Goal: Communication & Community: Answer question/provide support

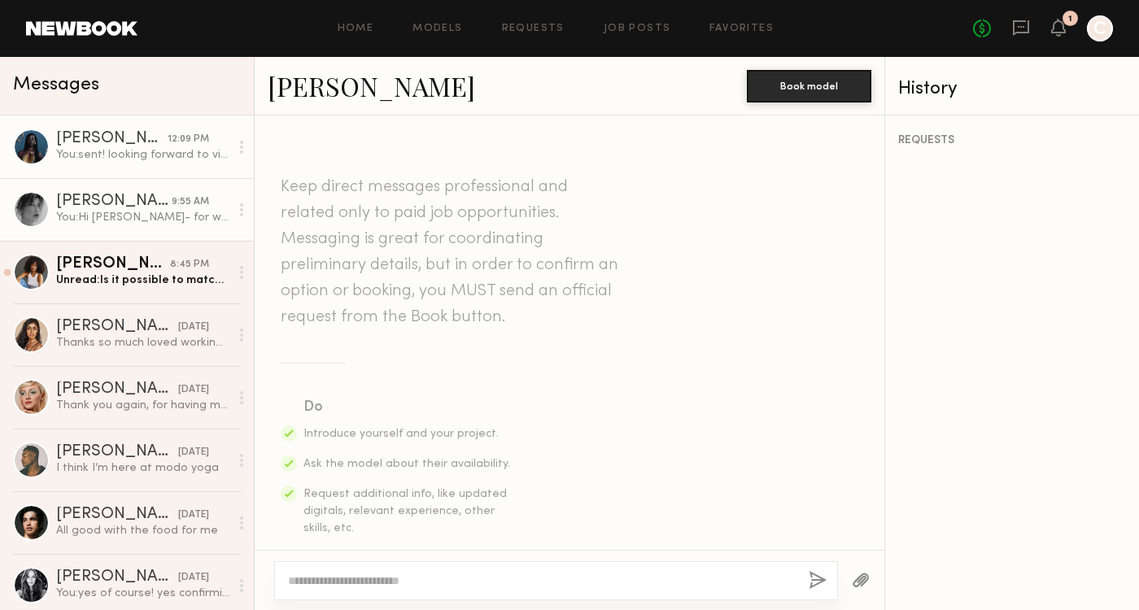
scroll to position [2342, 0]
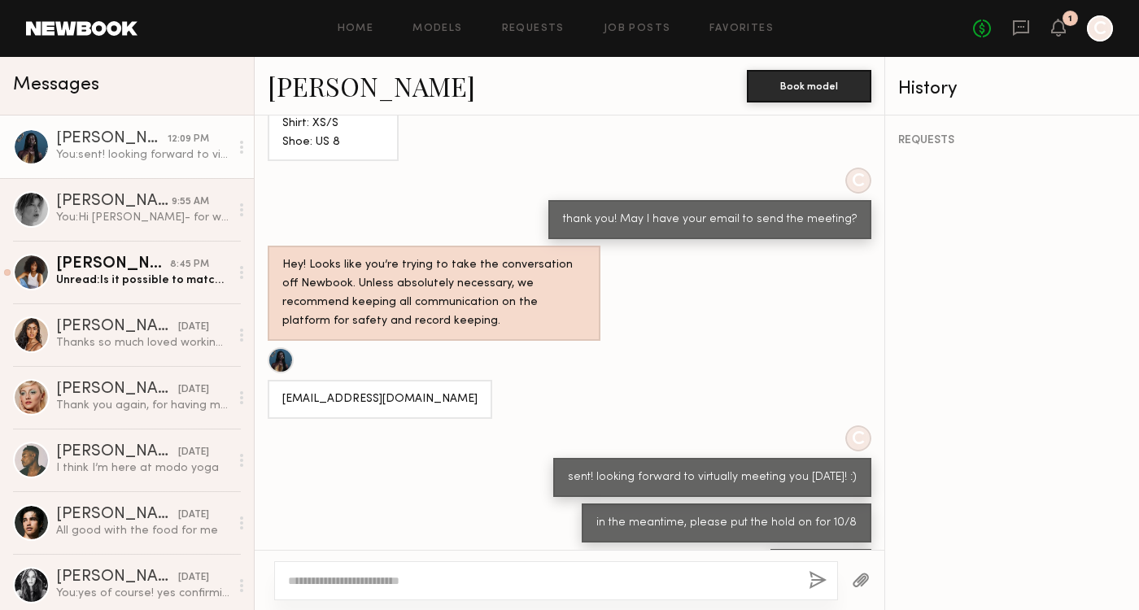
click at [322, 91] on link "[PERSON_NAME]" at bounding box center [371, 85] width 207 height 35
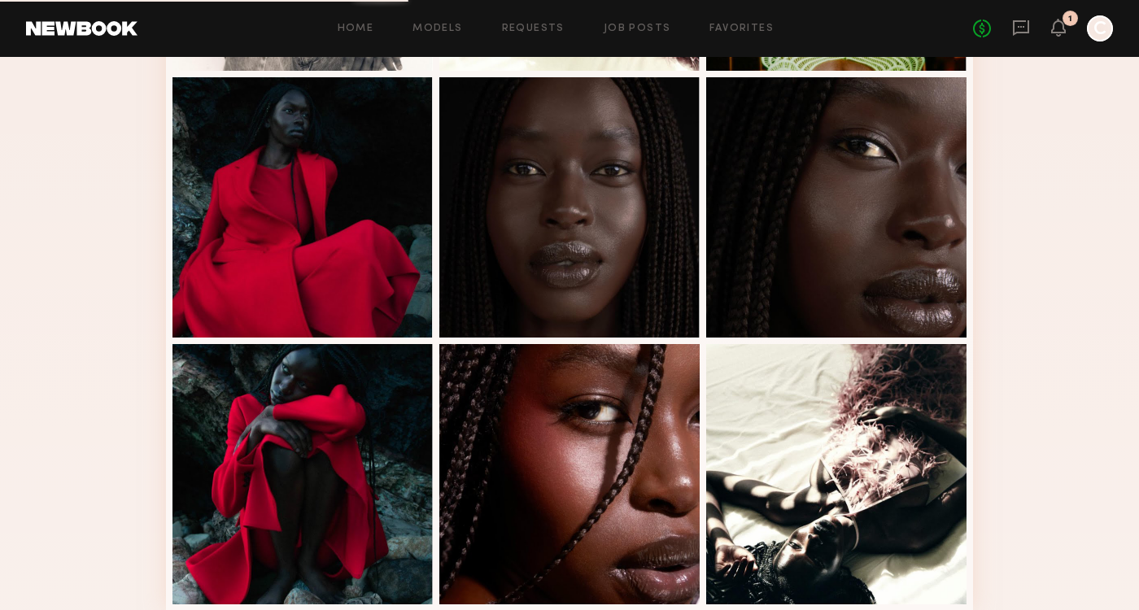
scroll to position [880, 0]
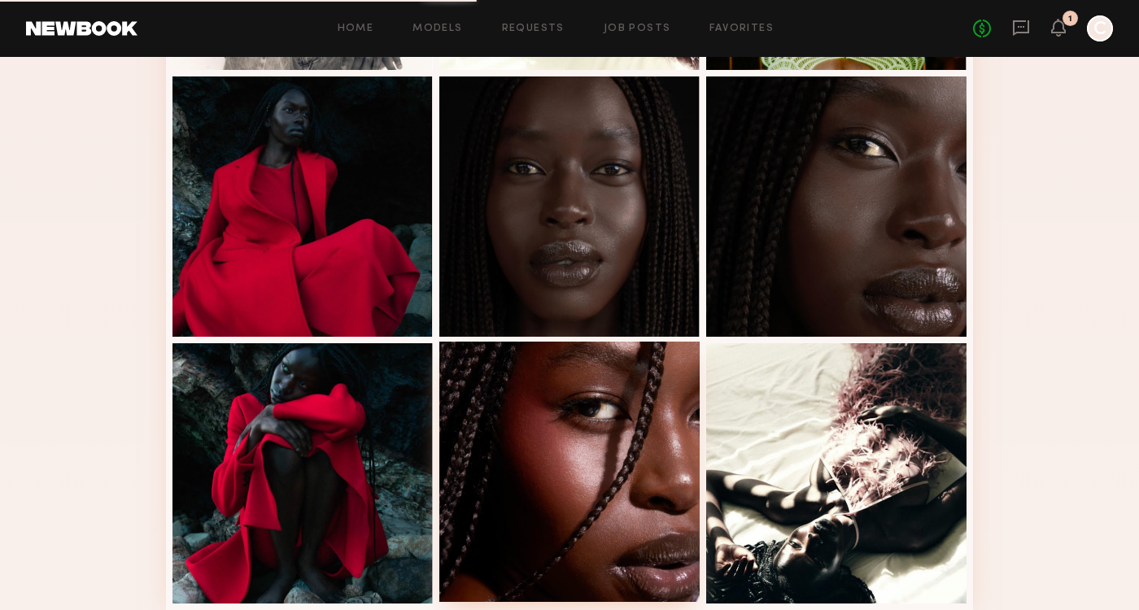
click at [554, 382] on div at bounding box center [569, 472] width 260 height 260
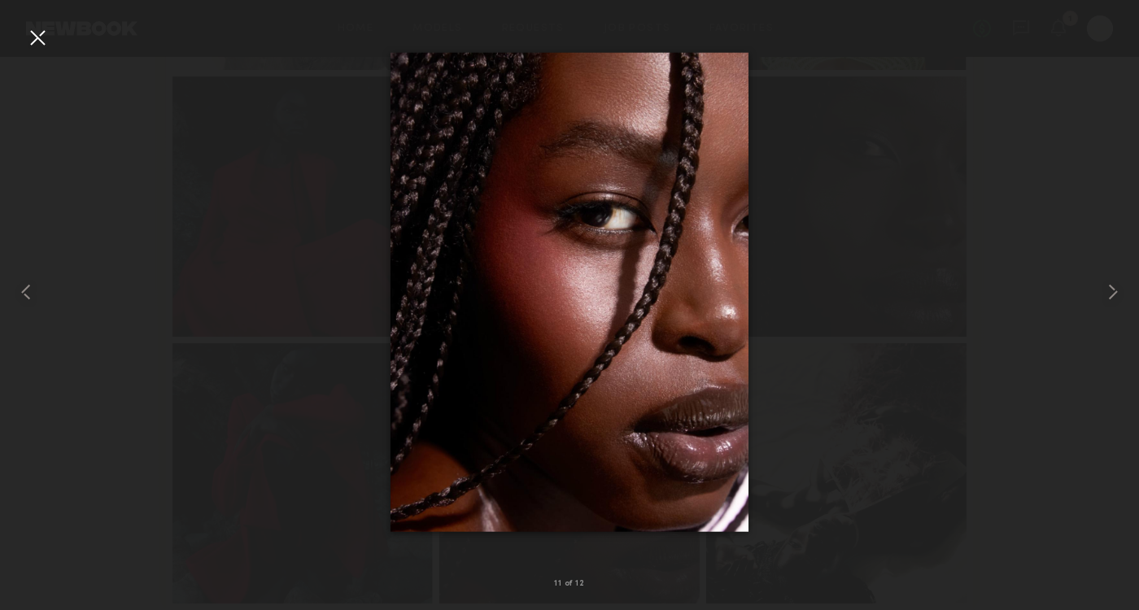
click at [815, 84] on div at bounding box center [569, 292] width 1139 height 532
click at [34, 32] on div at bounding box center [37, 37] width 26 height 26
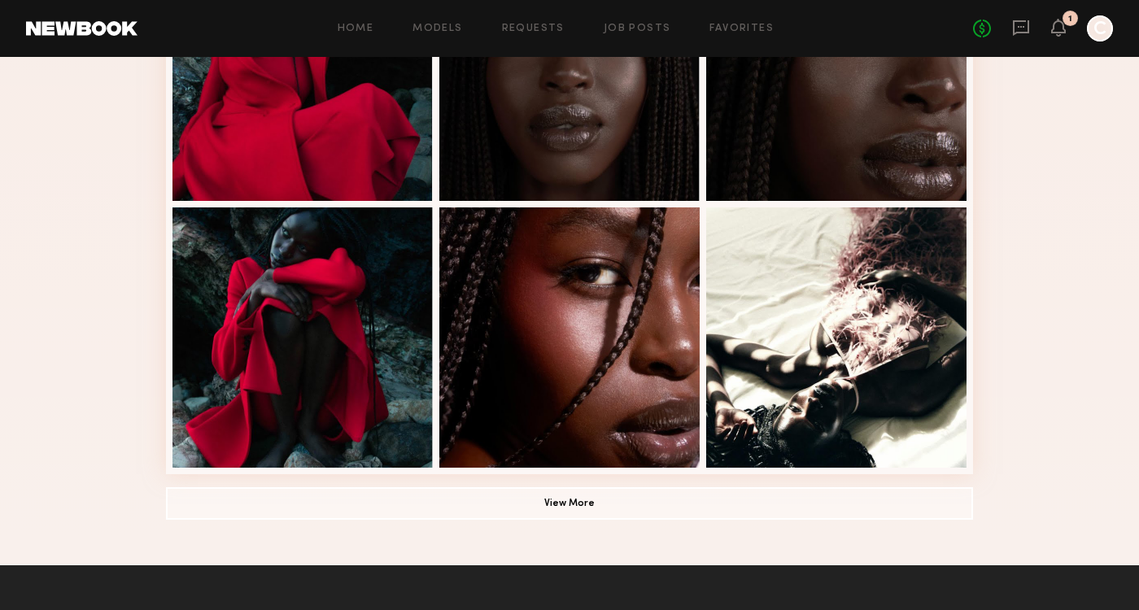
scroll to position [1018, 0]
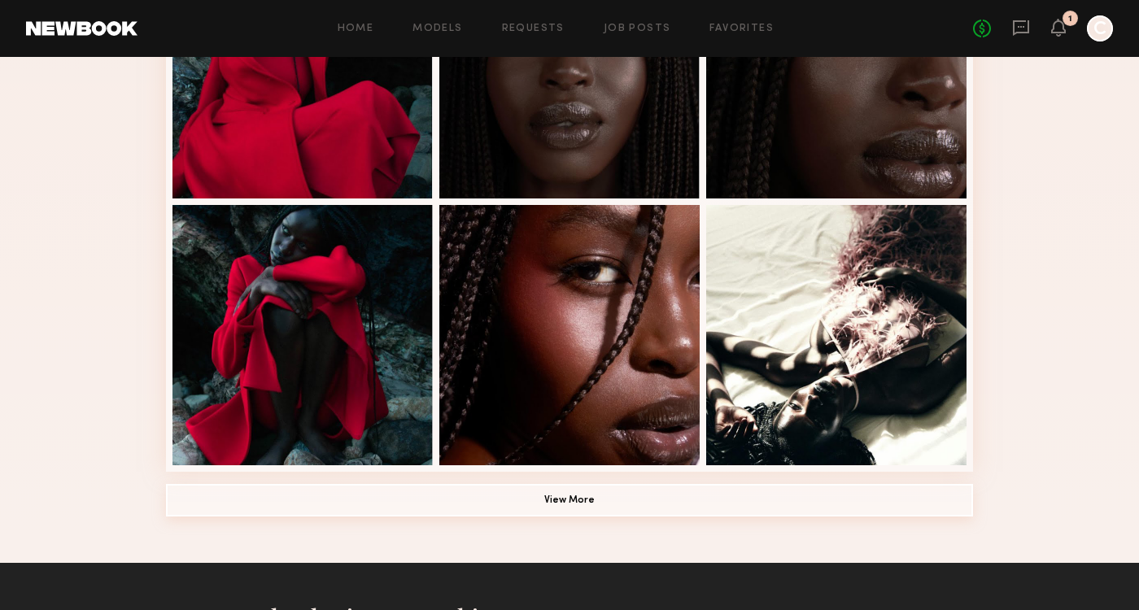
click at [655, 503] on button "View More" at bounding box center [569, 500] width 807 height 33
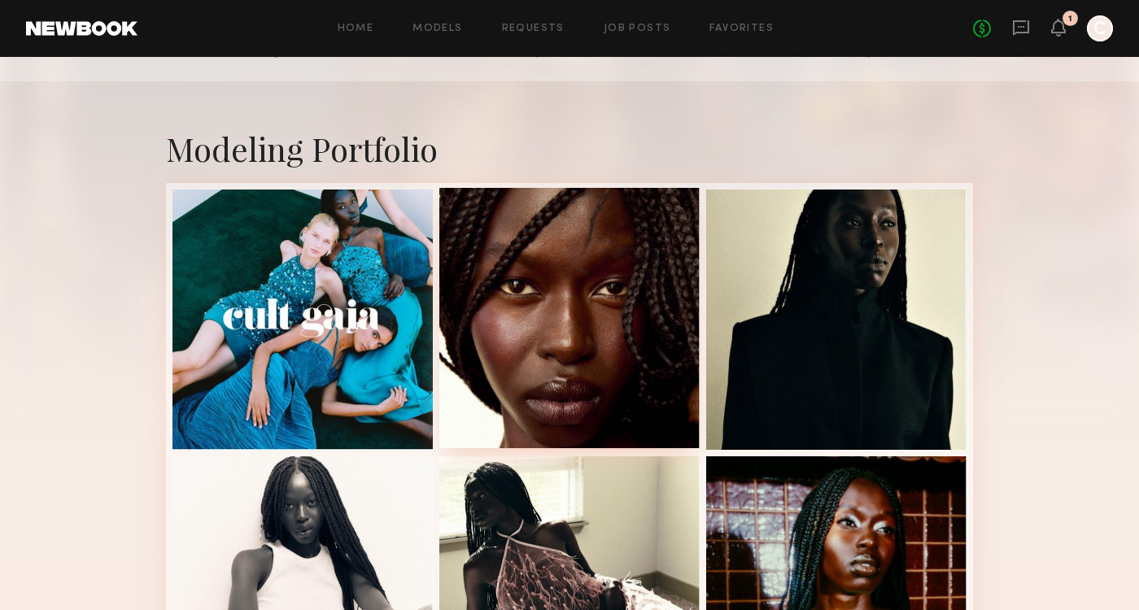
scroll to position [356, 0]
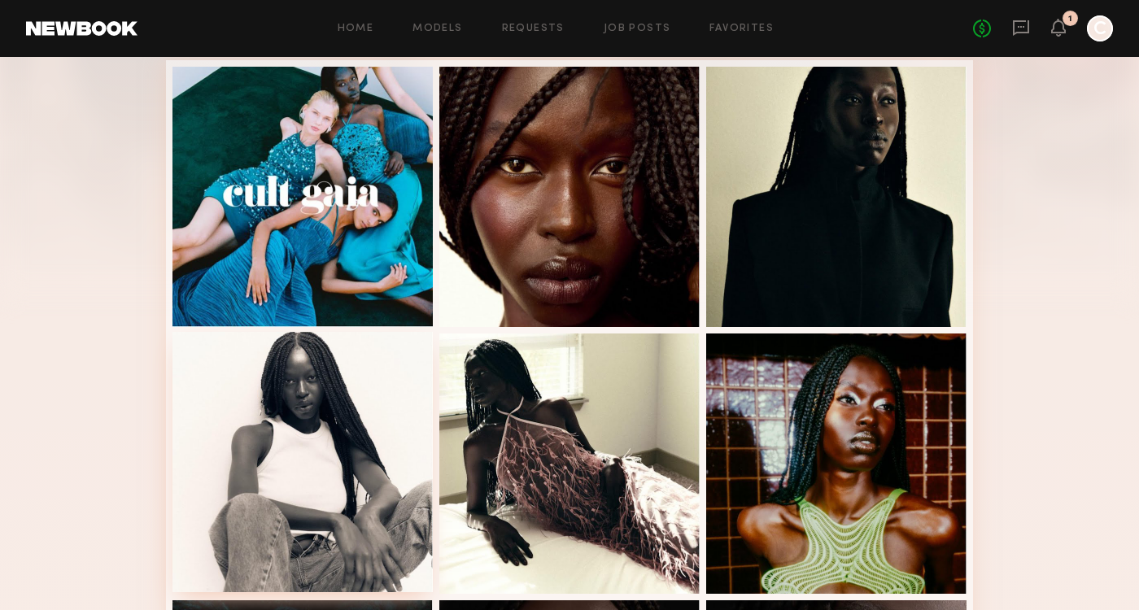
click at [354, 412] on div at bounding box center [302, 462] width 260 height 260
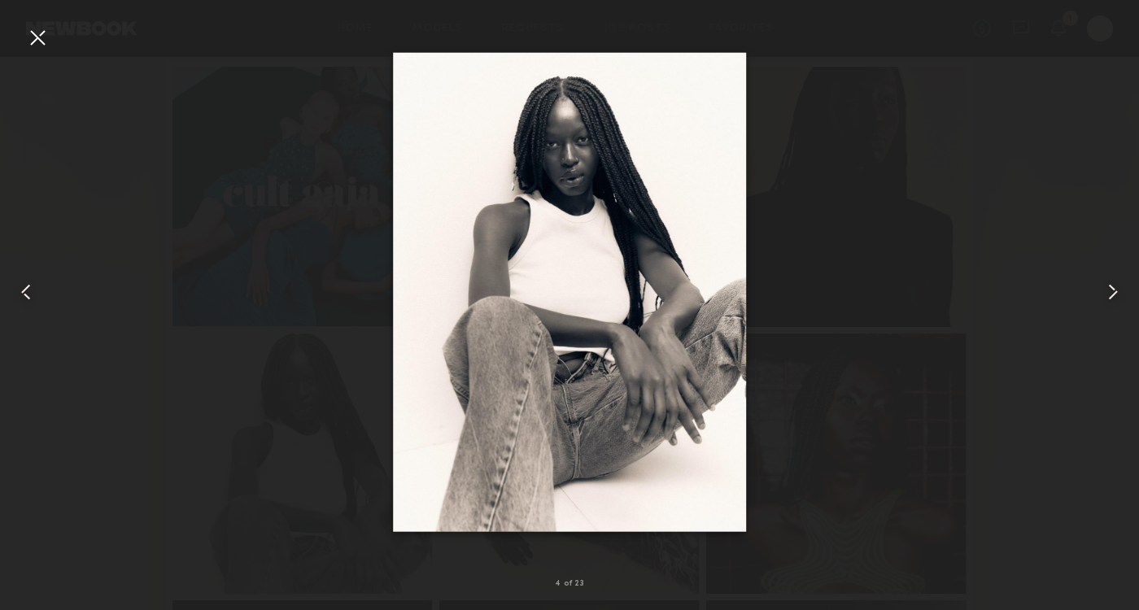
click at [1113, 285] on common-icon at bounding box center [1113, 292] width 26 height 26
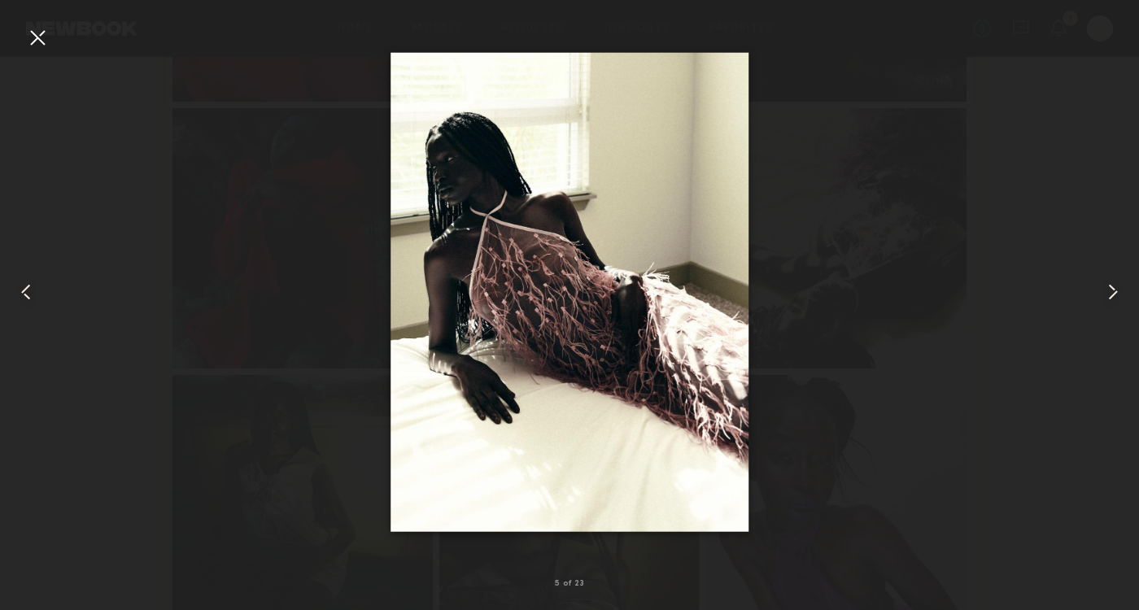
scroll to position [1156, 0]
click at [1039, 333] on div at bounding box center [569, 292] width 1139 height 532
click at [1115, 294] on common-icon at bounding box center [1113, 292] width 26 height 26
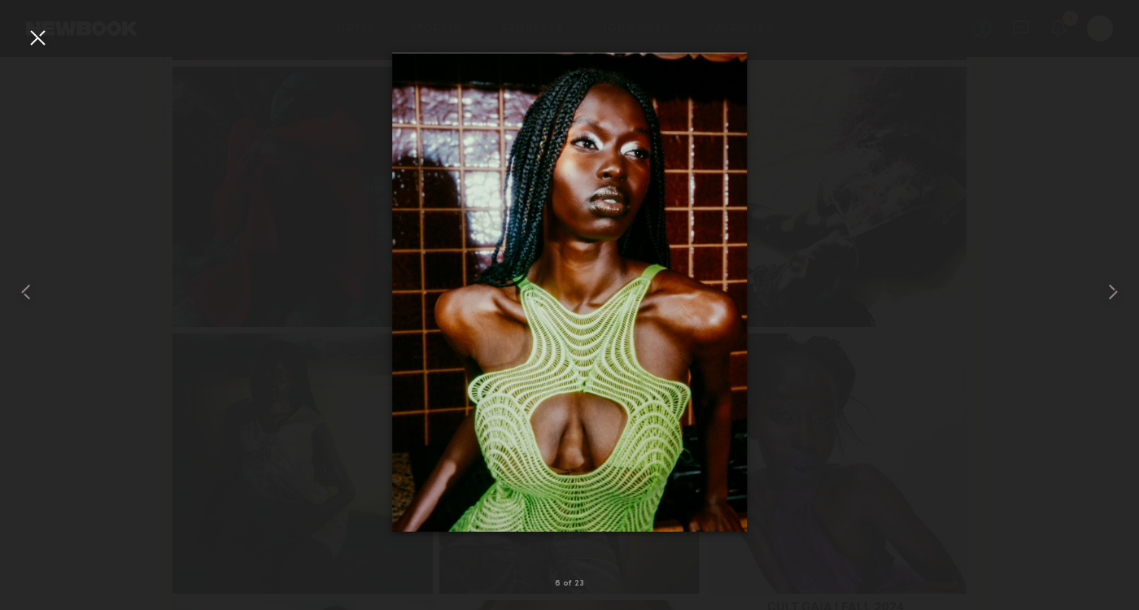
click at [904, 152] on div at bounding box center [569, 292] width 1139 height 532
click at [34, 37] on div at bounding box center [37, 37] width 26 height 26
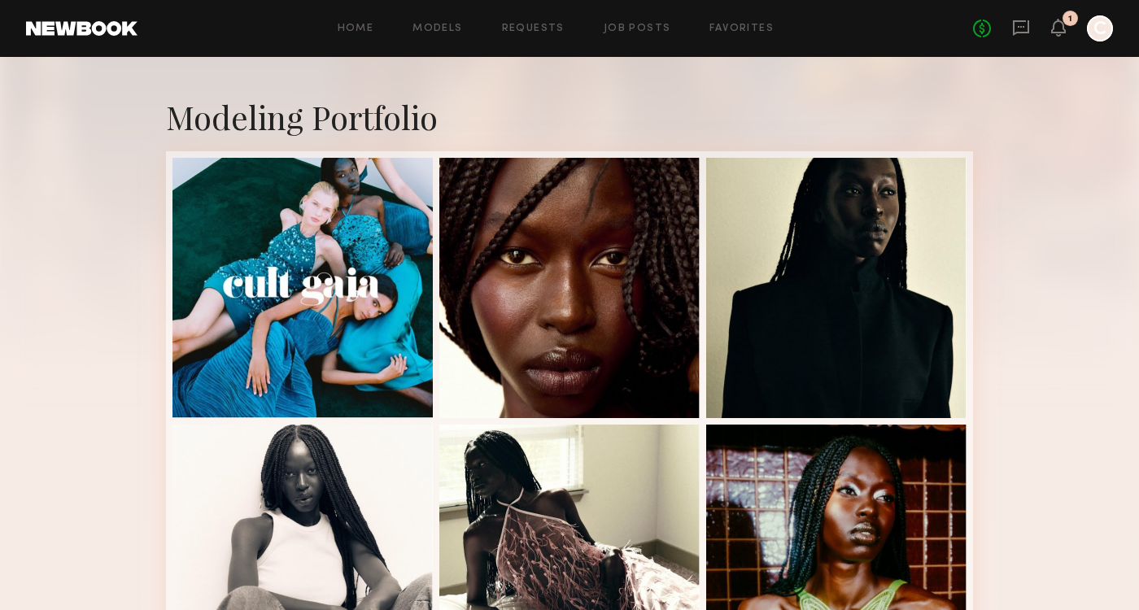
scroll to position [369, 0]
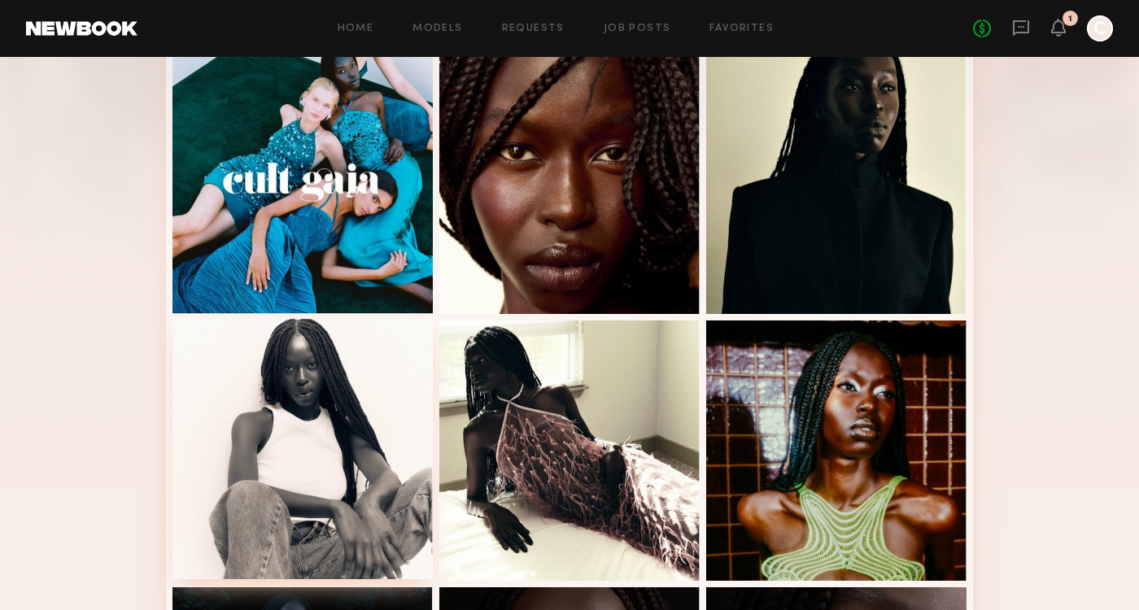
click at [309, 414] on div at bounding box center [302, 449] width 260 height 260
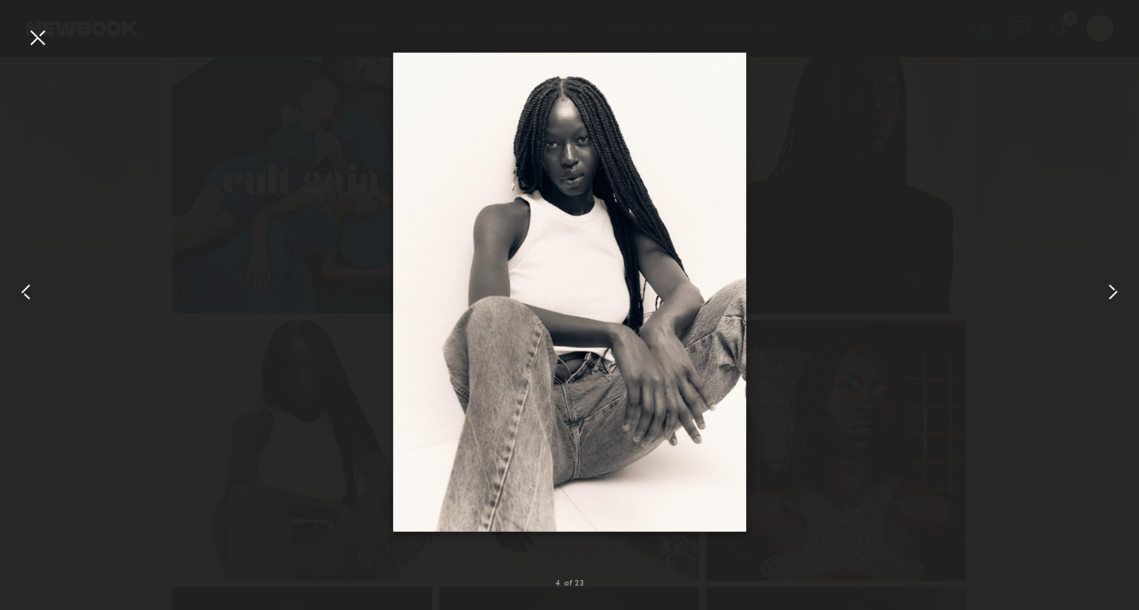
click at [895, 106] on div at bounding box center [569, 292] width 1139 height 532
click at [38, 39] on div at bounding box center [37, 37] width 26 height 26
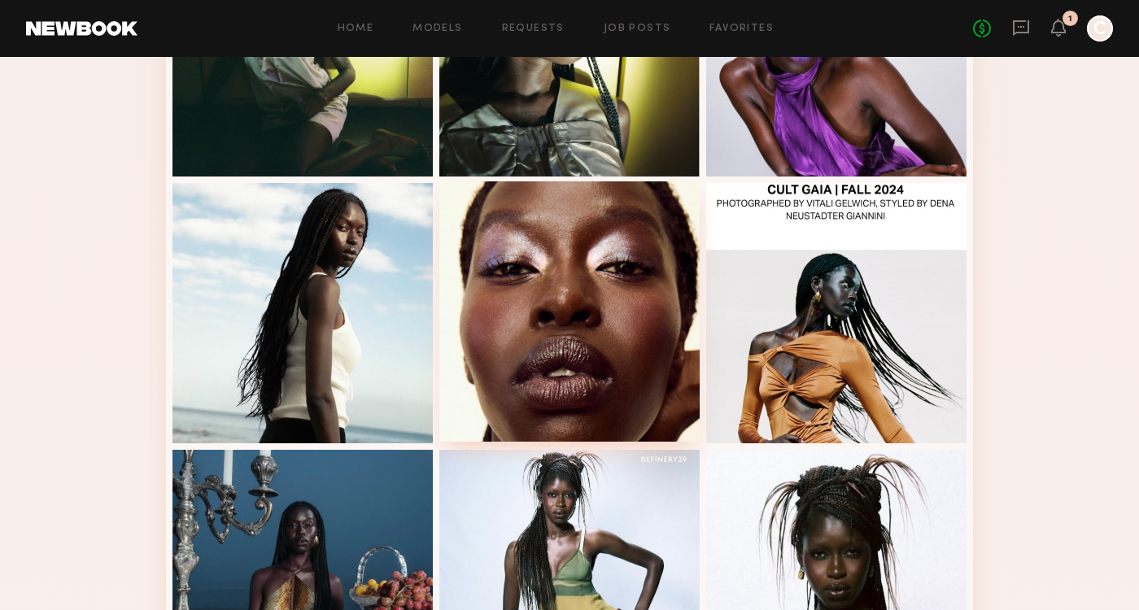
scroll to position [1561, 0]
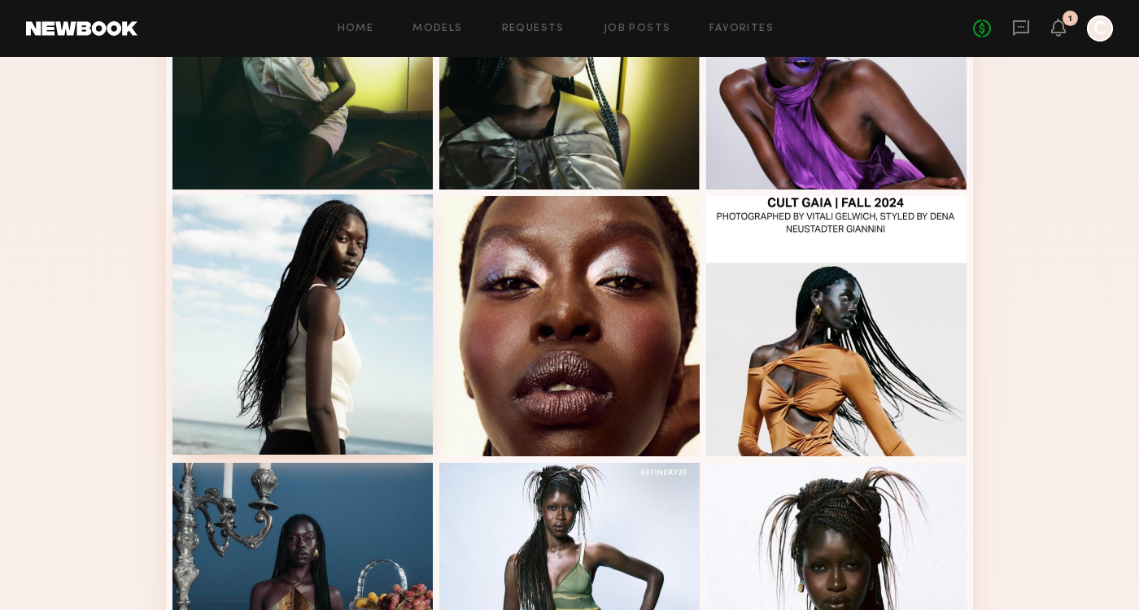
click at [321, 292] on div at bounding box center [302, 324] width 260 height 260
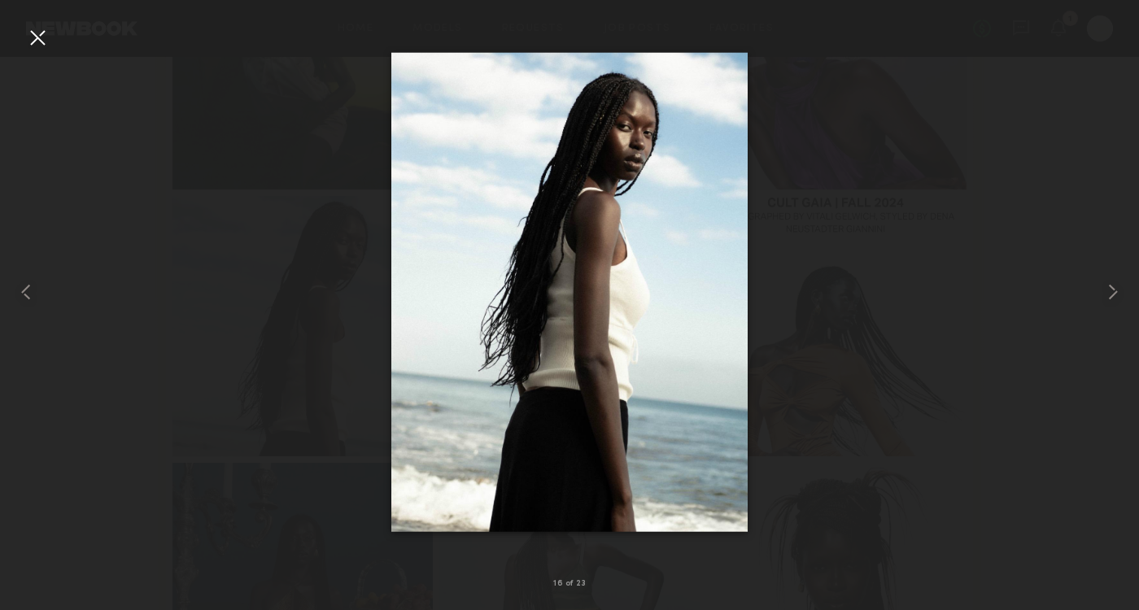
click at [189, 124] on div at bounding box center [569, 292] width 1139 height 532
click at [37, 37] on div at bounding box center [37, 37] width 26 height 26
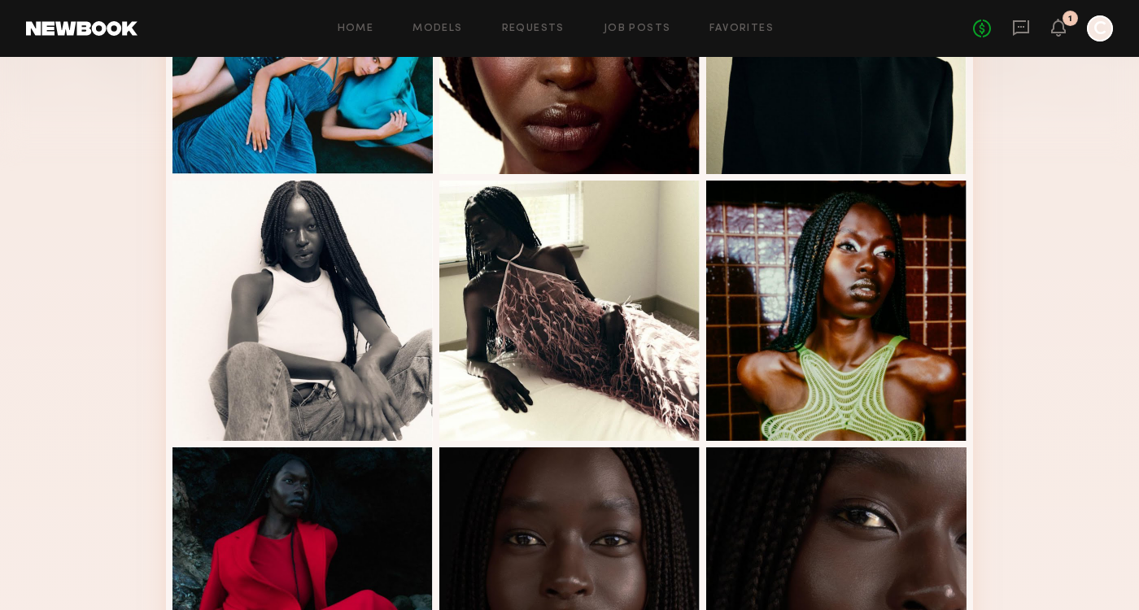
scroll to position [507, 0]
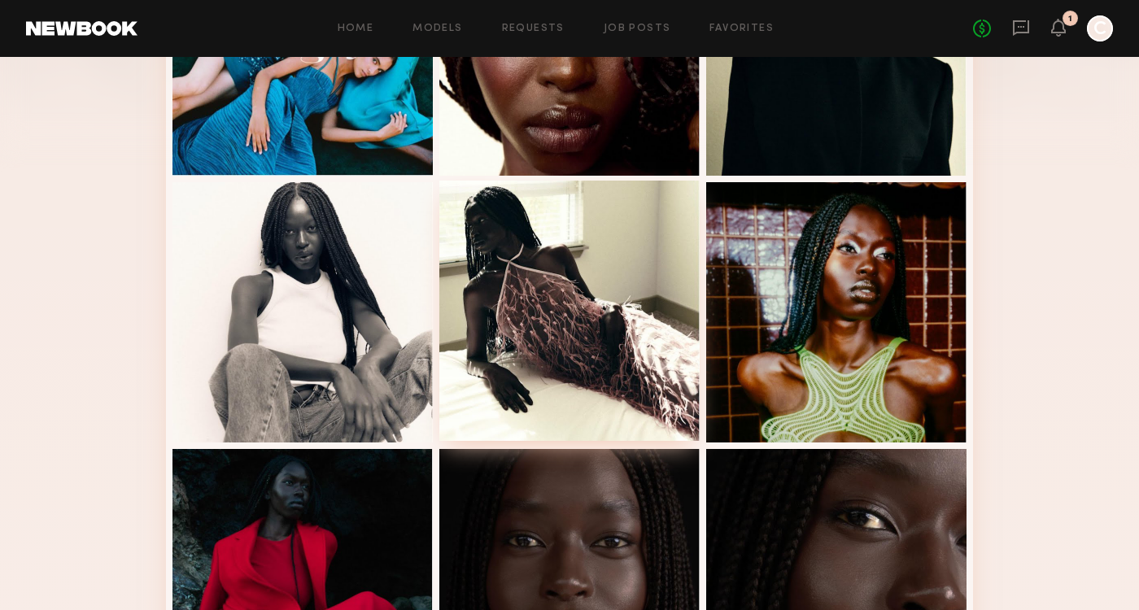
click at [513, 300] on div at bounding box center [569, 311] width 260 height 260
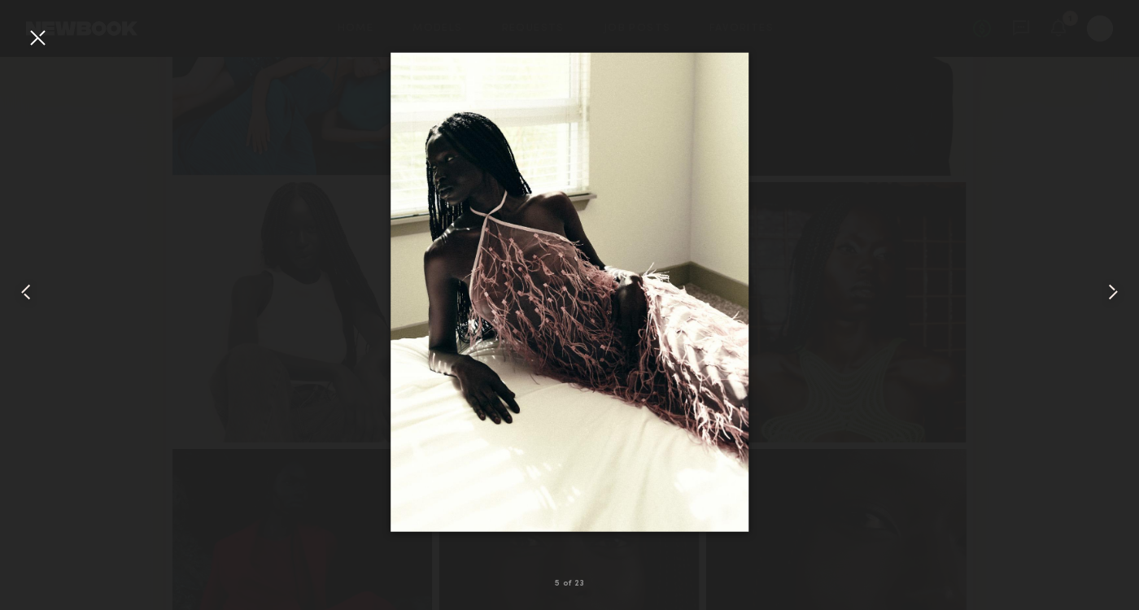
click at [881, 114] on div at bounding box center [569, 292] width 1139 height 532
click at [39, 40] on div at bounding box center [37, 37] width 26 height 26
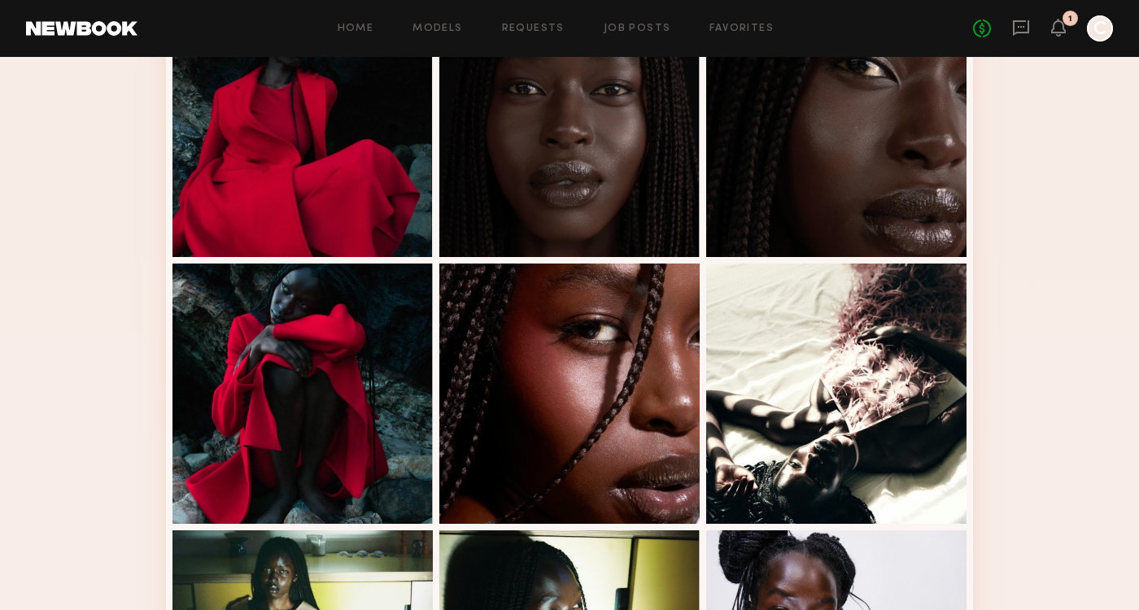
scroll to position [1085, 0]
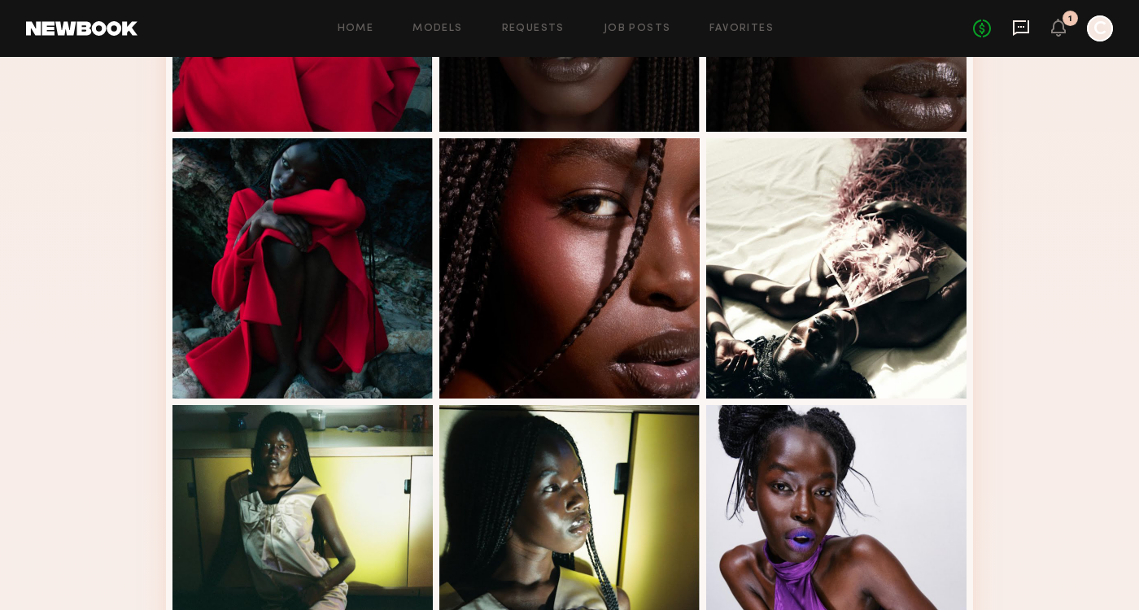
click at [1023, 26] on icon at bounding box center [1020, 27] width 7 height 2
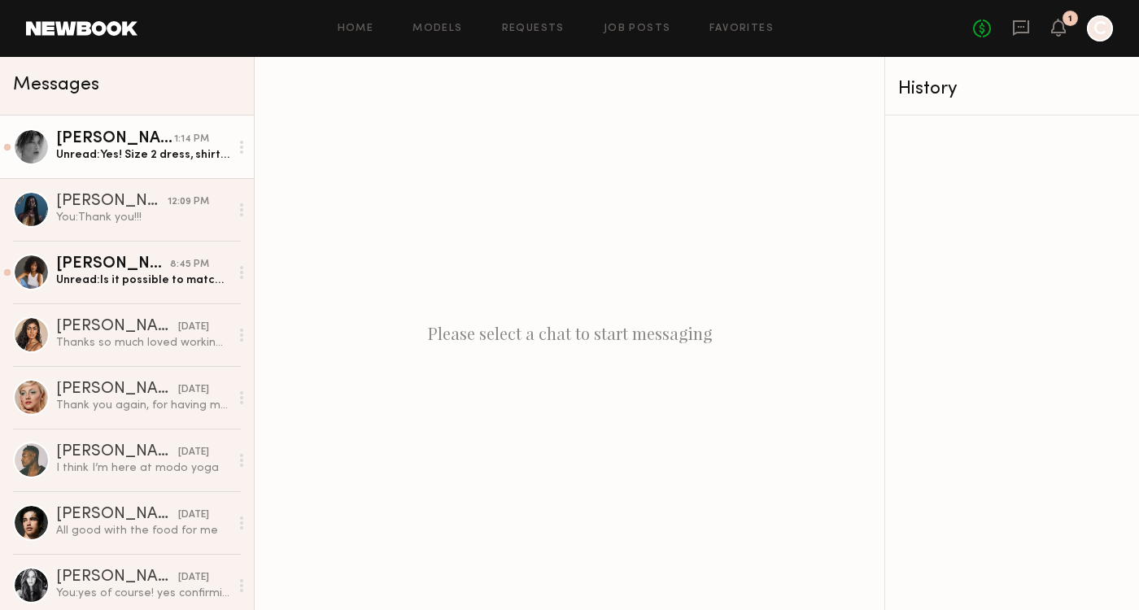
click at [127, 154] on div "Unread: Yes! Size 2 dress, shirt size small, pant size 2 or 25”, shoe 7.5!" at bounding box center [142, 154] width 173 height 15
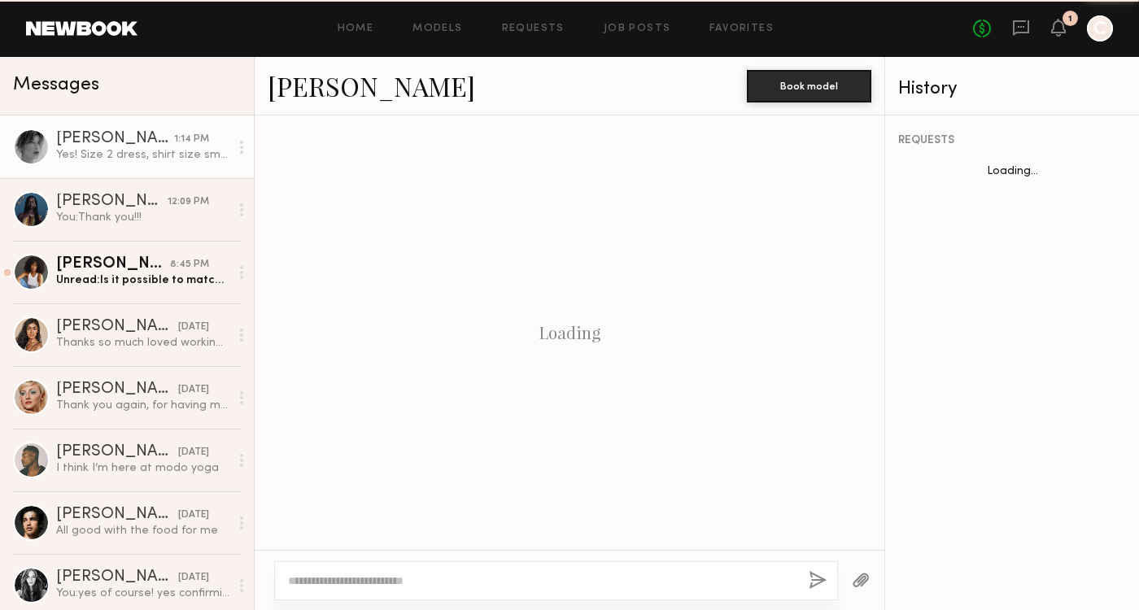
scroll to position [1288, 0]
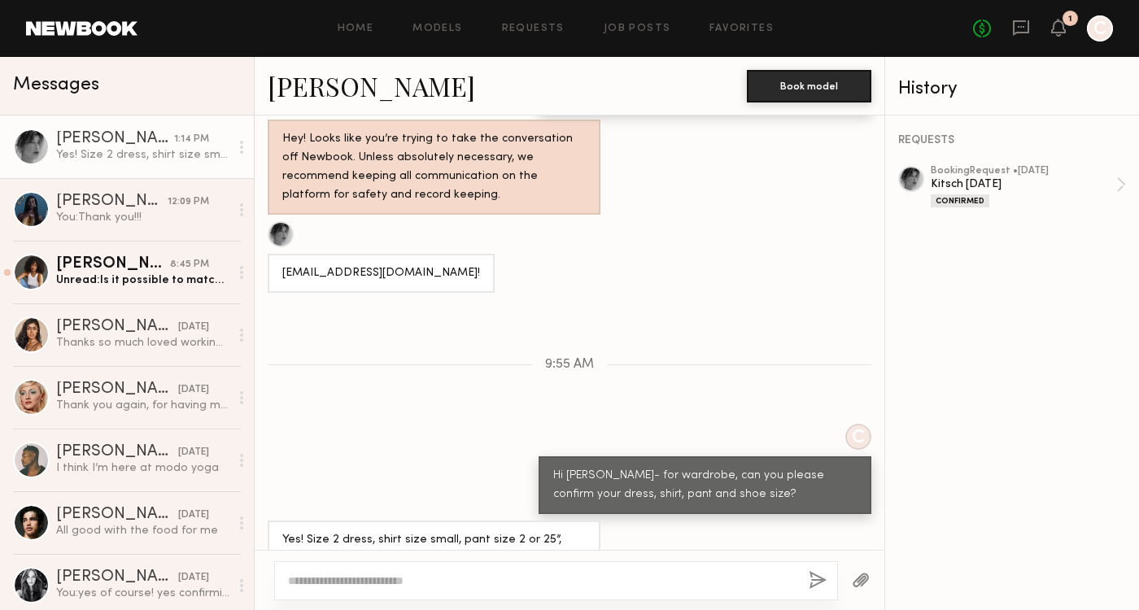
click at [426, 571] on div at bounding box center [556, 580] width 564 height 39
click at [410, 581] on textarea at bounding box center [541, 581] width 507 height 16
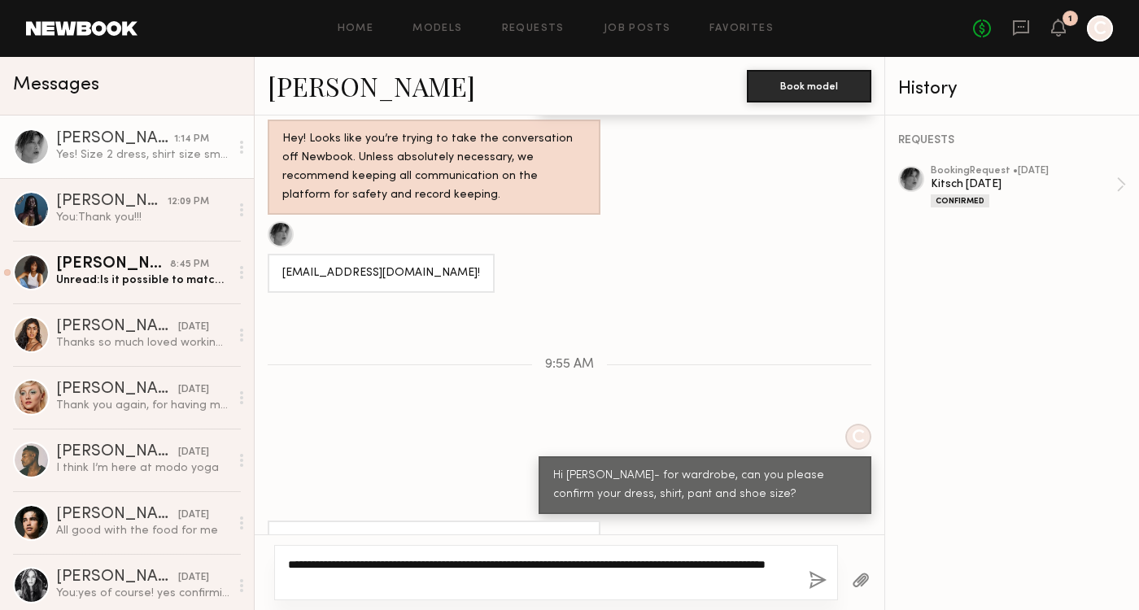
type textarea "**********"
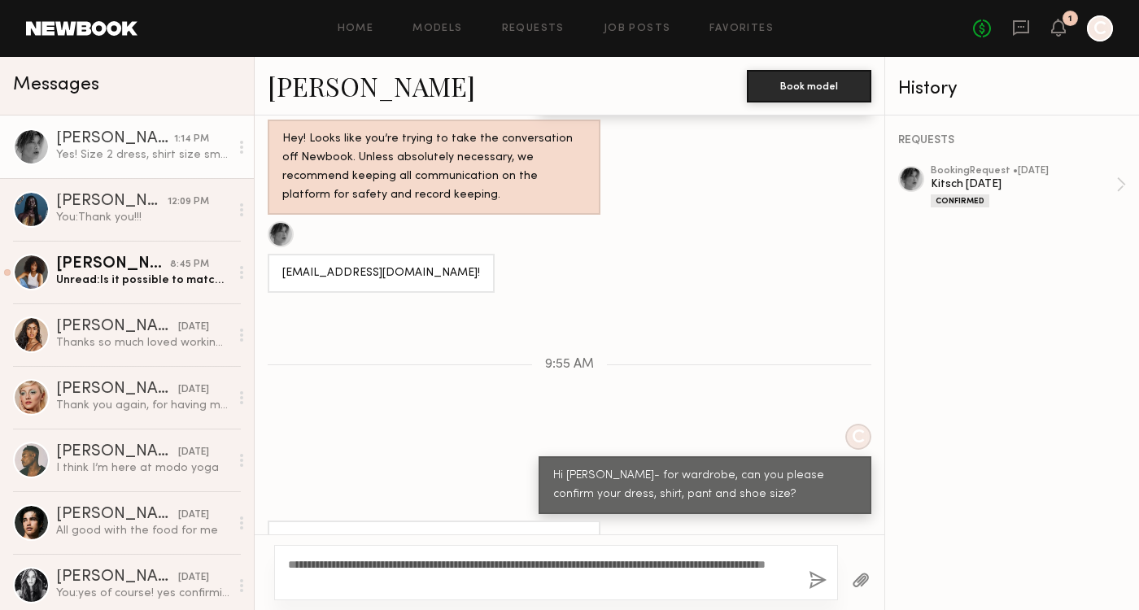
click at [815, 573] on button "button" at bounding box center [817, 581] width 18 height 20
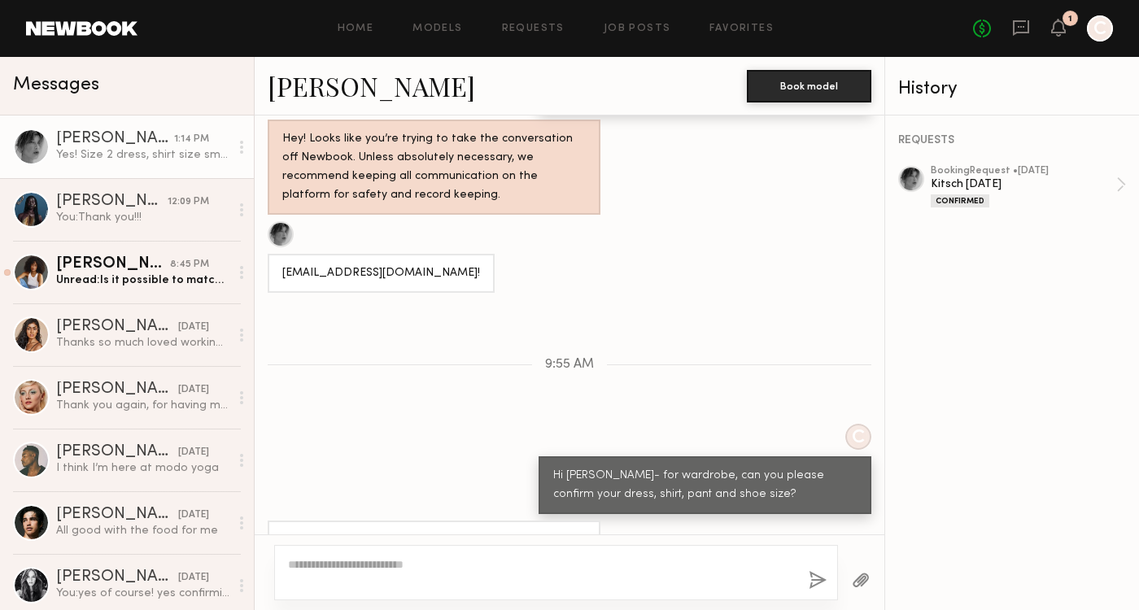
scroll to position [1509, 0]
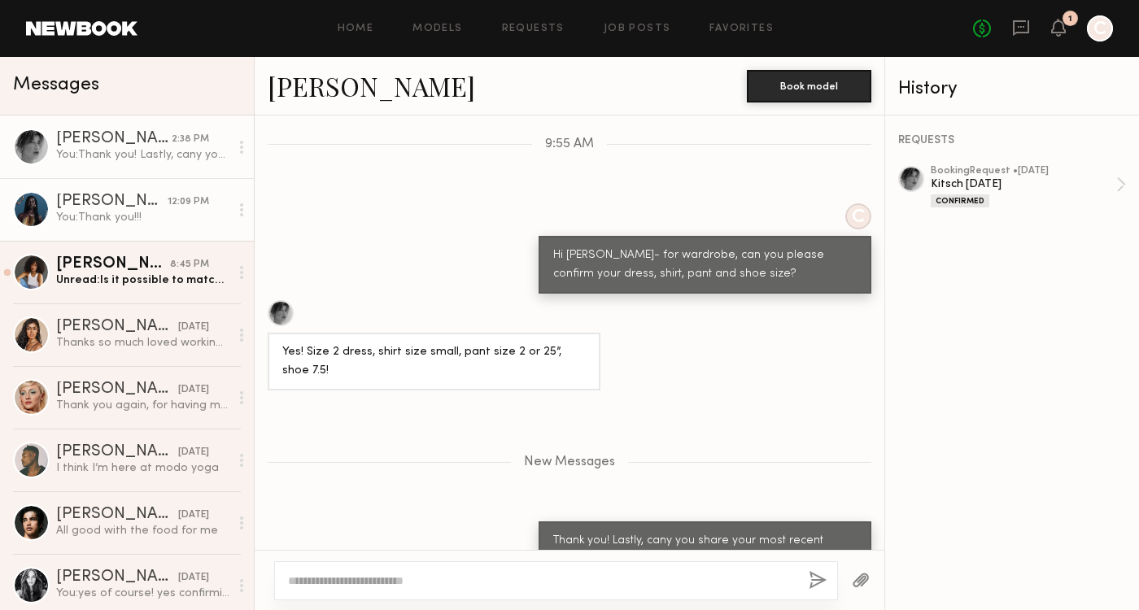
click at [164, 207] on div "[PERSON_NAME]" at bounding box center [111, 202] width 111 height 16
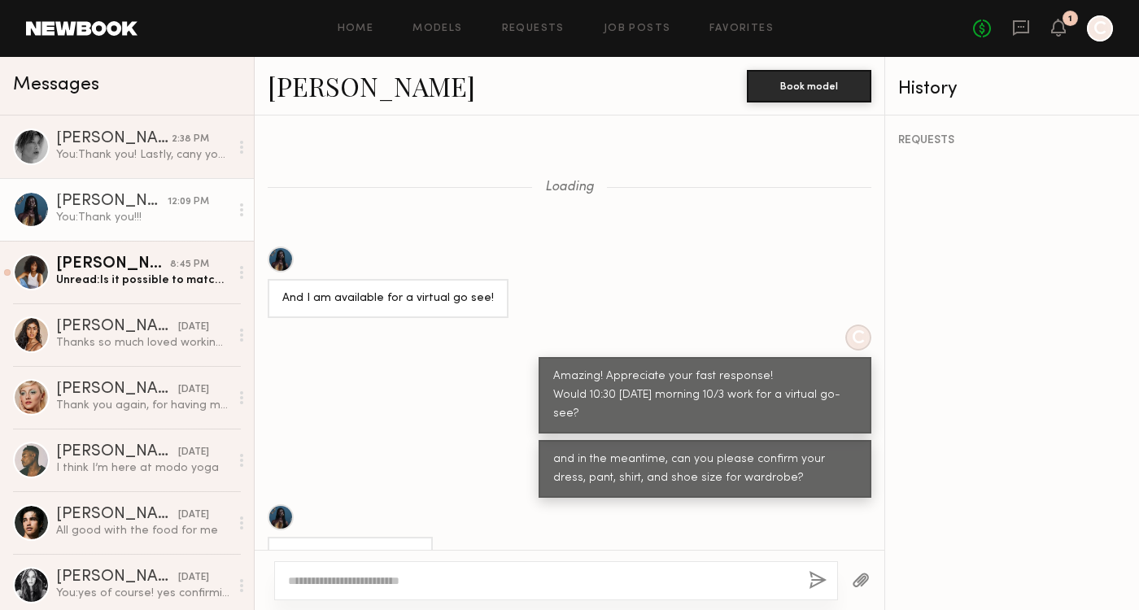
scroll to position [566, 0]
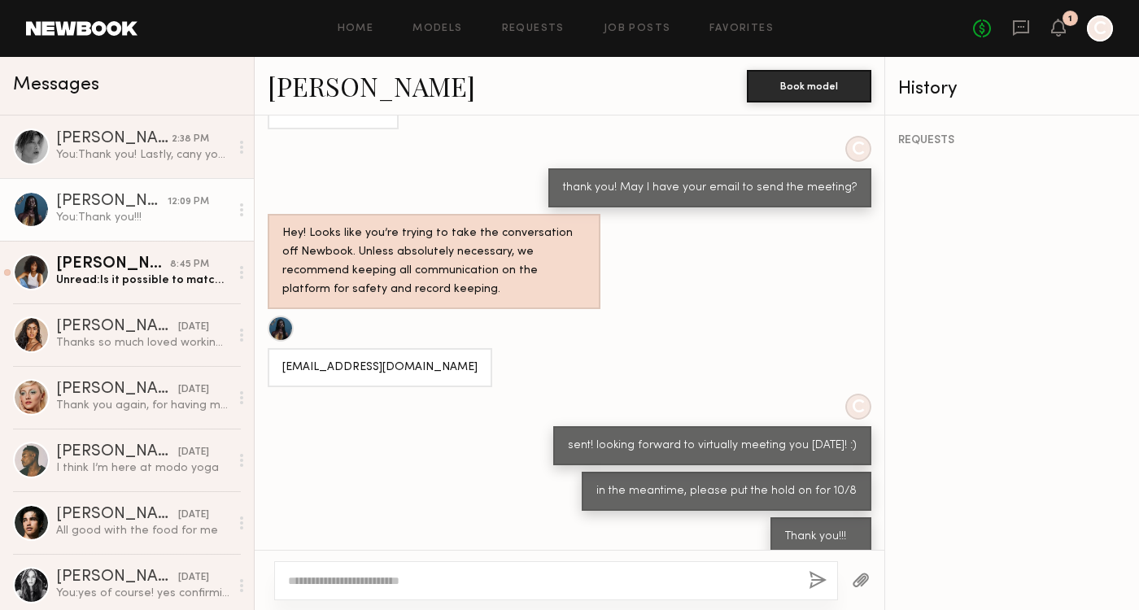
click at [420, 576] on textarea at bounding box center [541, 581] width 507 height 16
type textarea "**********"
click at [811, 576] on button "button" at bounding box center [817, 581] width 18 height 20
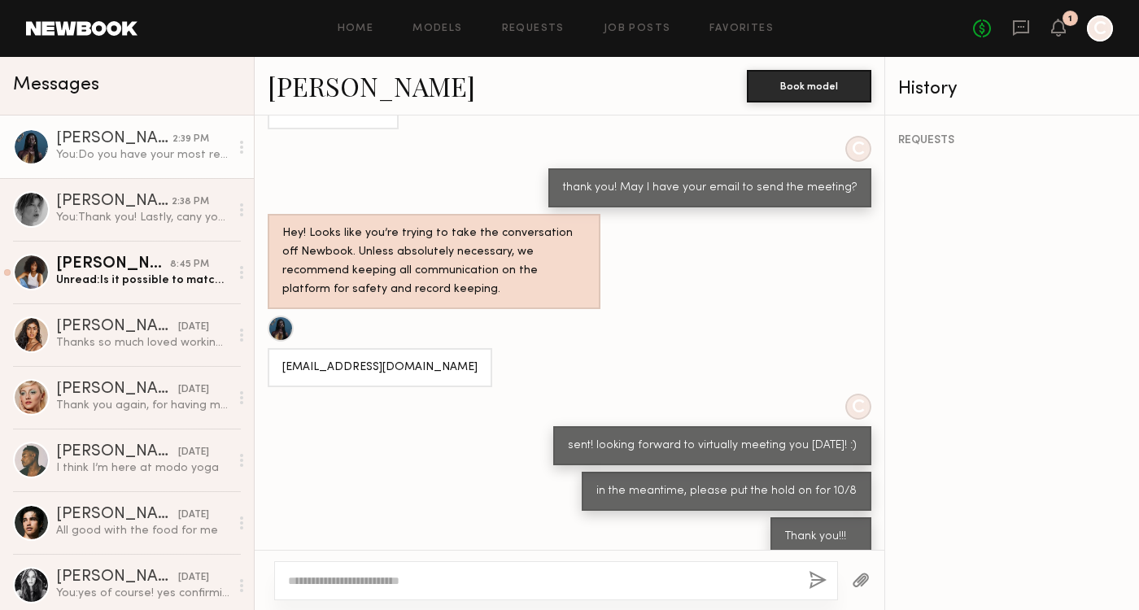
scroll to position [754, 0]
